Goal: Task Accomplishment & Management: Complete application form

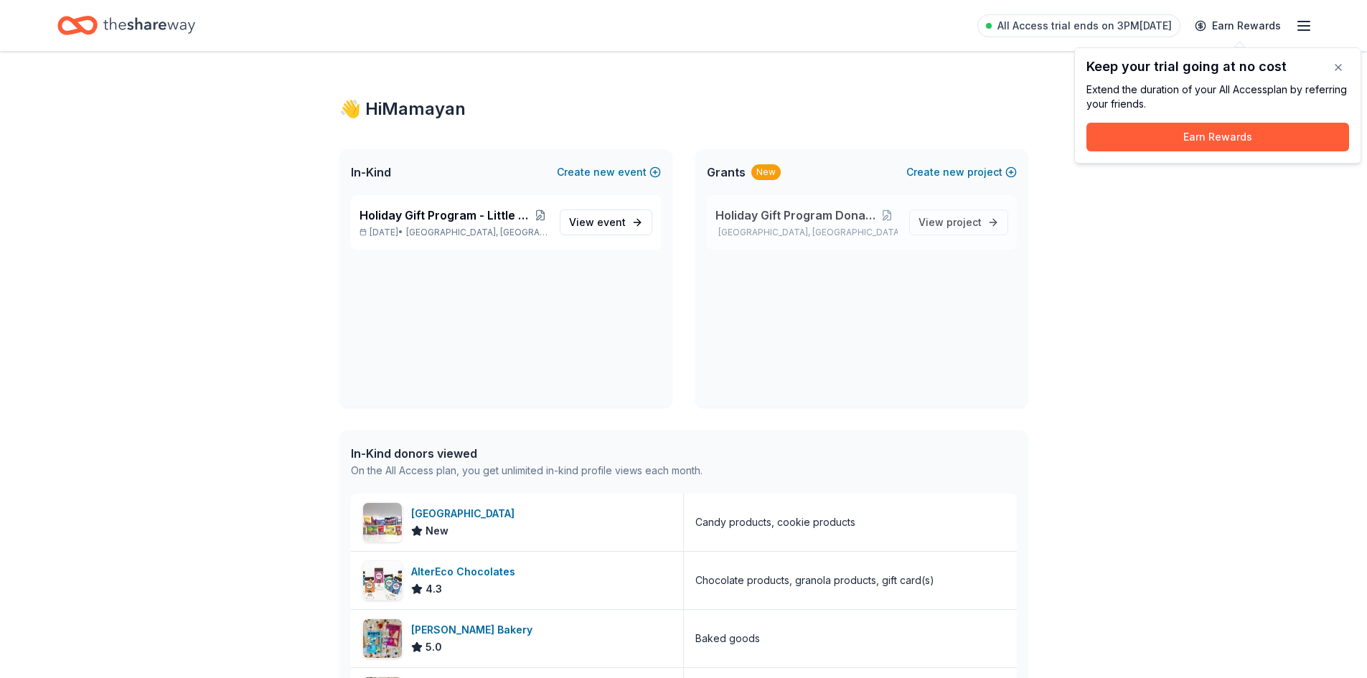
click at [817, 212] on span "Holiday Gift Program Donation request" at bounding box center [795, 215] width 161 height 17
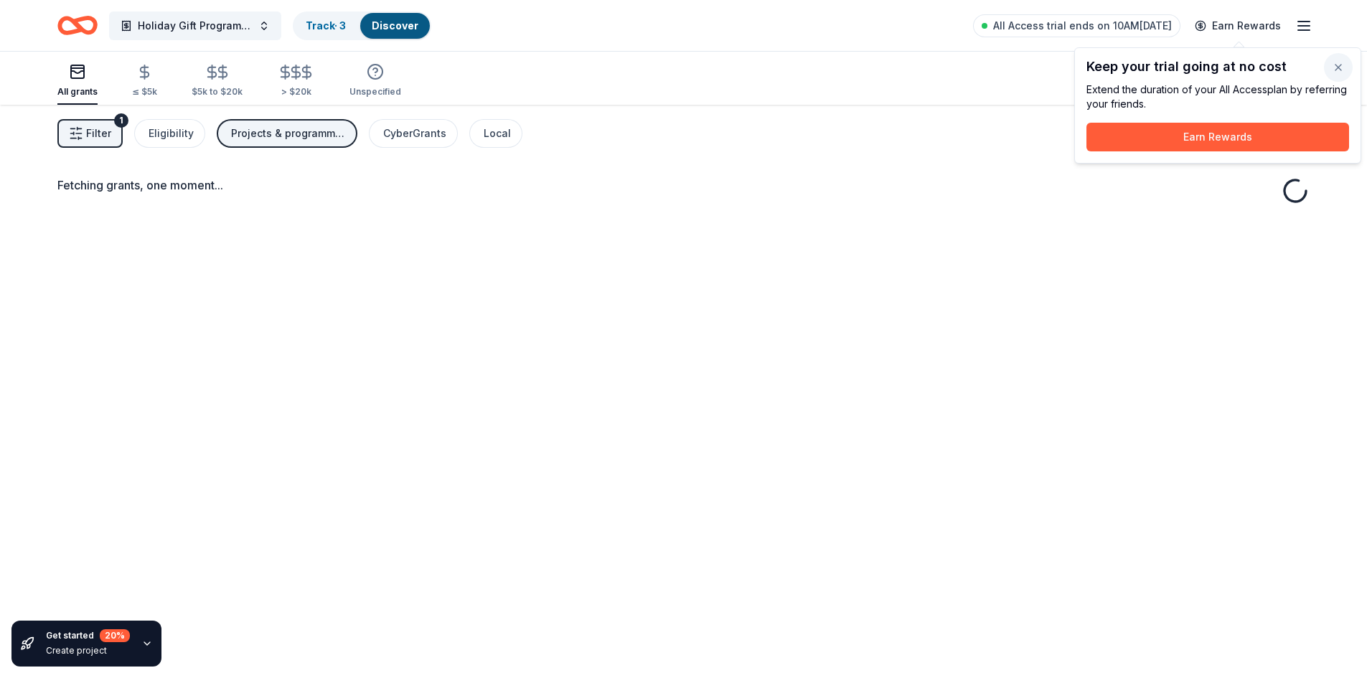
click at [1337, 72] on button "button" at bounding box center [1338, 67] width 29 height 29
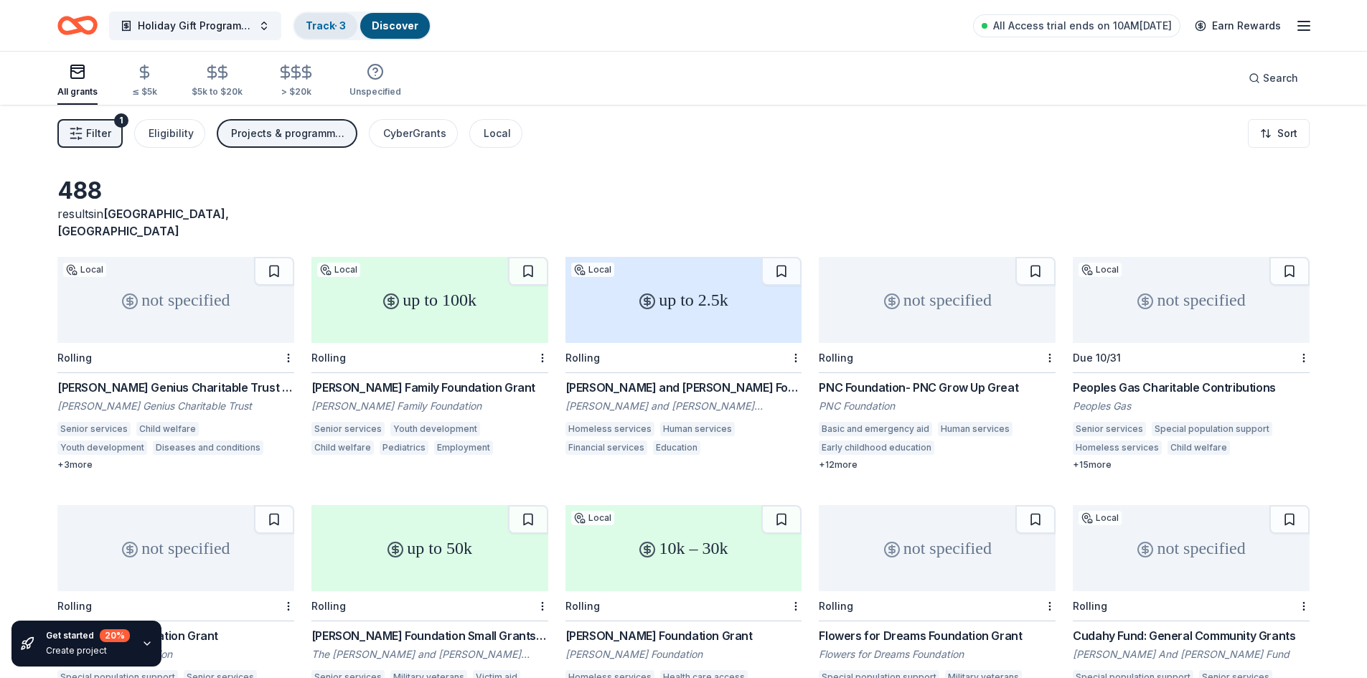
click at [333, 20] on link "Track · 3" at bounding box center [326, 25] width 40 height 12
click at [328, 21] on link "Track · 3" at bounding box center [326, 25] width 40 height 12
click at [325, 24] on link "Track · 3" at bounding box center [326, 25] width 40 height 12
click at [324, 24] on link "Track · 3" at bounding box center [326, 25] width 40 height 12
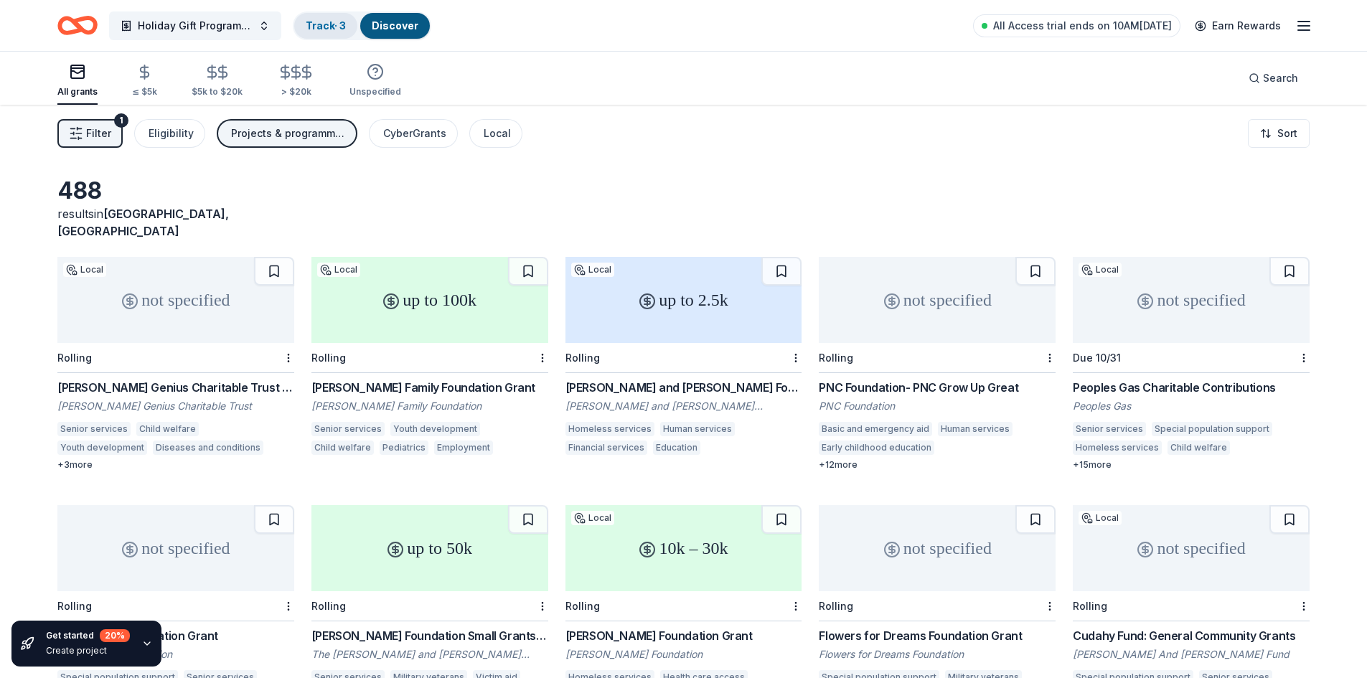
click at [318, 24] on link "Track · 3" at bounding box center [326, 25] width 40 height 12
click at [317, 14] on div "Track · 3" at bounding box center [325, 26] width 63 height 26
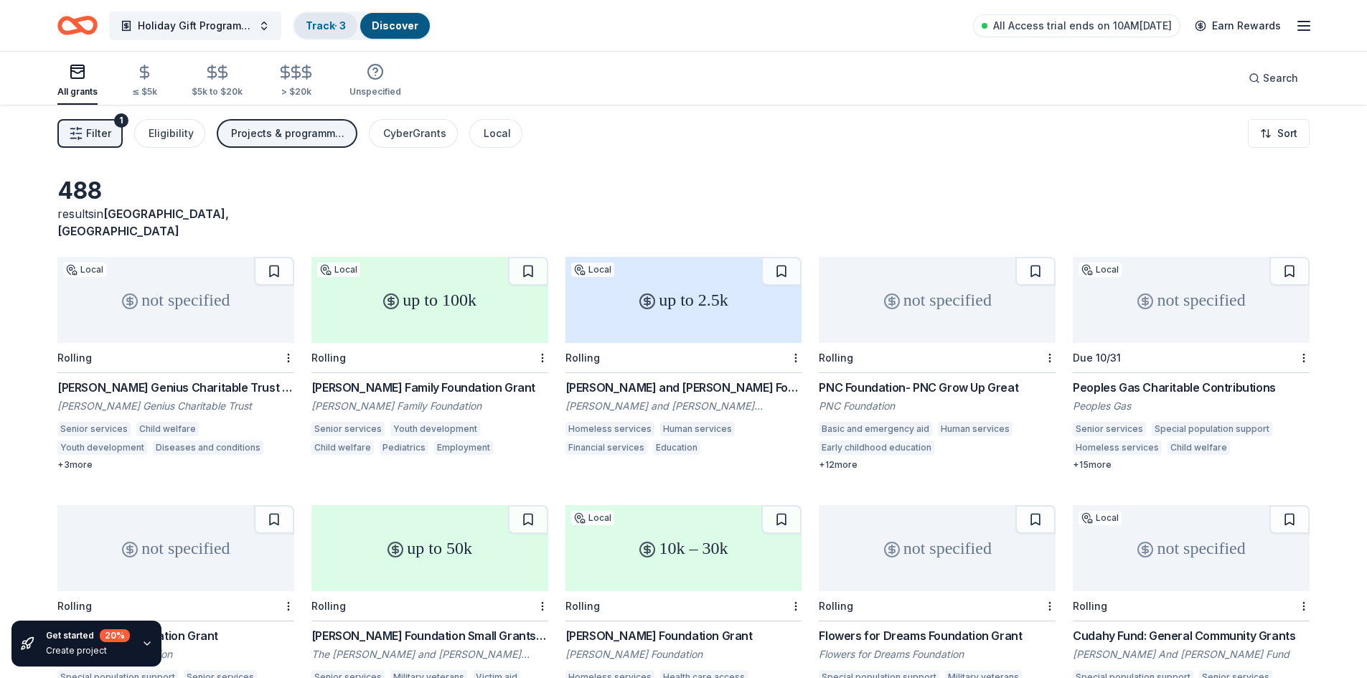
click at [317, 21] on link "Track · 3" at bounding box center [326, 25] width 40 height 12
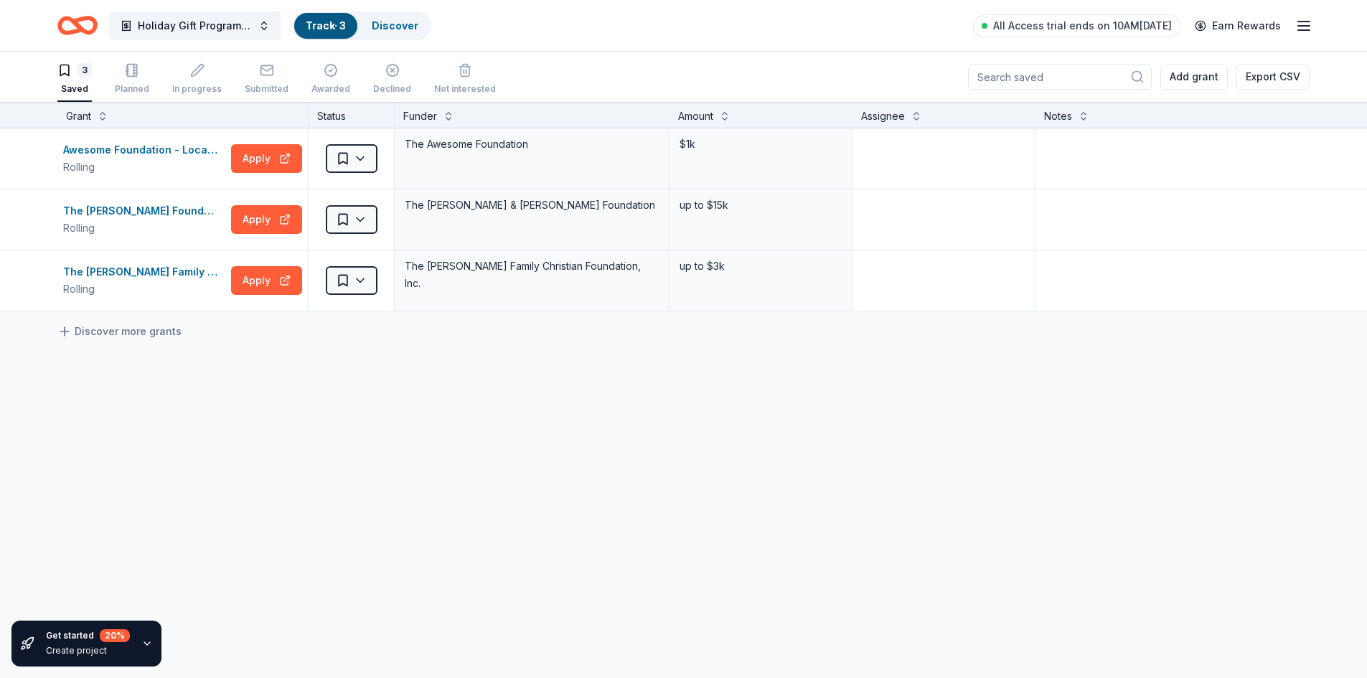
drag, startPoint x: 210, startPoint y: 204, endPoint x: 161, endPoint y: 433, distance: 234.0
click at [161, 433] on div "Awesome Foundation - Local Chapter Grants Rolling Apply Saved The Awesome Found…" at bounding box center [683, 354] width 1367 height 453
drag, startPoint x: 407, startPoint y: 209, endPoint x: 615, endPoint y: 209, distance: 207.3
click at [615, 209] on div "The [PERSON_NAME] & [PERSON_NAME] Foundation" at bounding box center [531, 205] width 257 height 20
drag, startPoint x: 559, startPoint y: 204, endPoint x: 544, endPoint y: 218, distance: 20.3
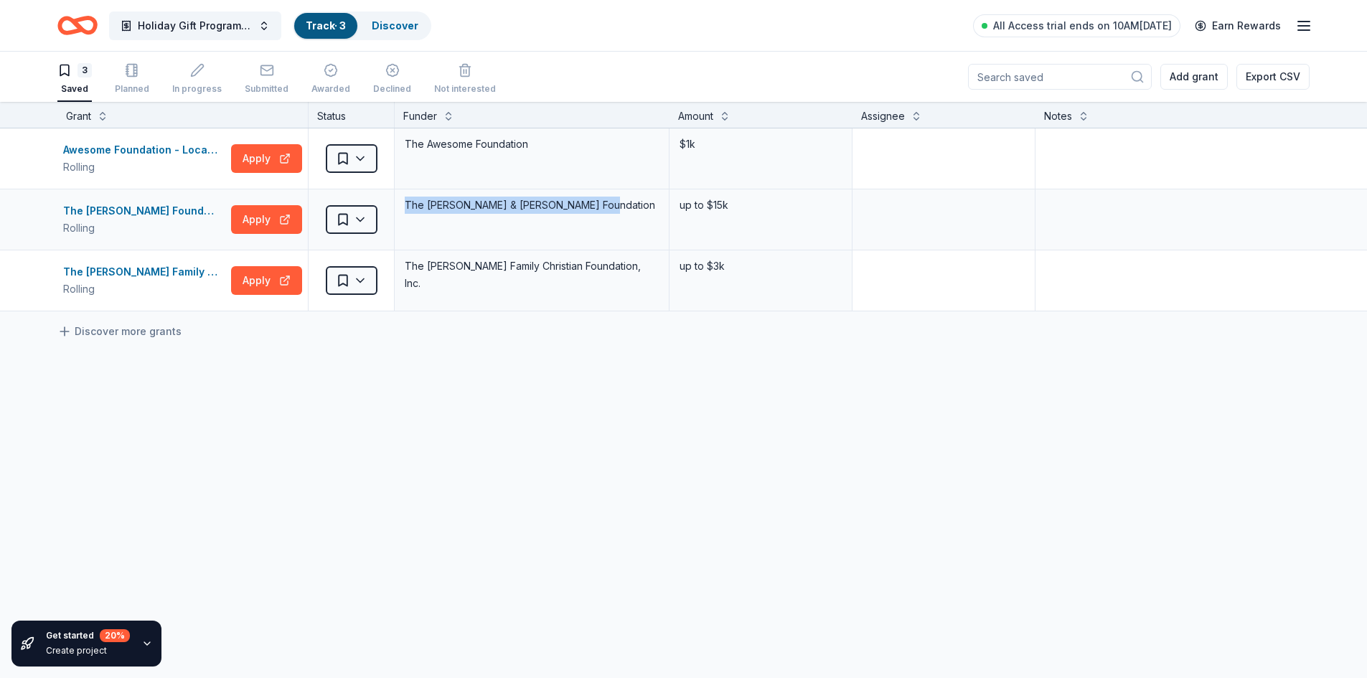
click at [545, 217] on div "The [PERSON_NAME] & [PERSON_NAME] Foundation" at bounding box center [532, 219] width 275 height 60
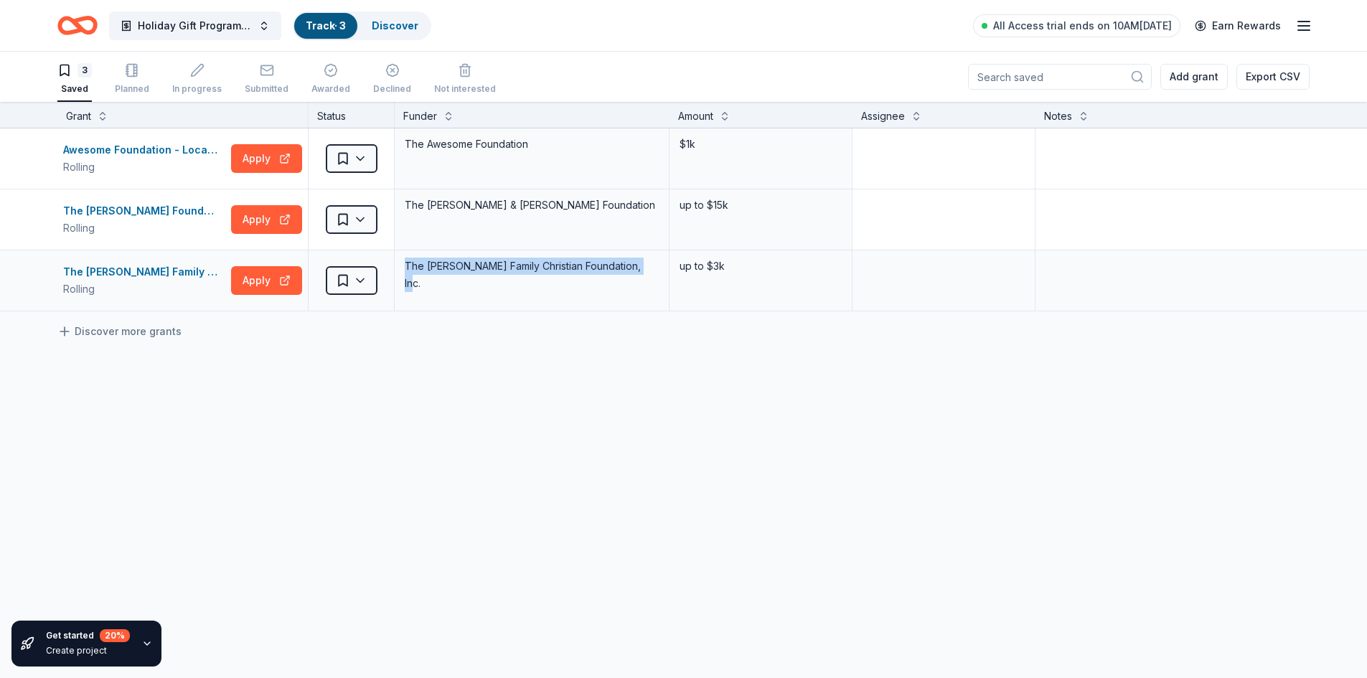
drag, startPoint x: 406, startPoint y: 265, endPoint x: 666, endPoint y: 273, distance: 260.5
click at [666, 273] on div "The [PERSON_NAME] Family Christian Foundation, Inc." at bounding box center [532, 280] width 275 height 60
click at [271, 274] on button "Apply" at bounding box center [266, 280] width 71 height 29
